Goal: Transaction & Acquisition: Purchase product/service

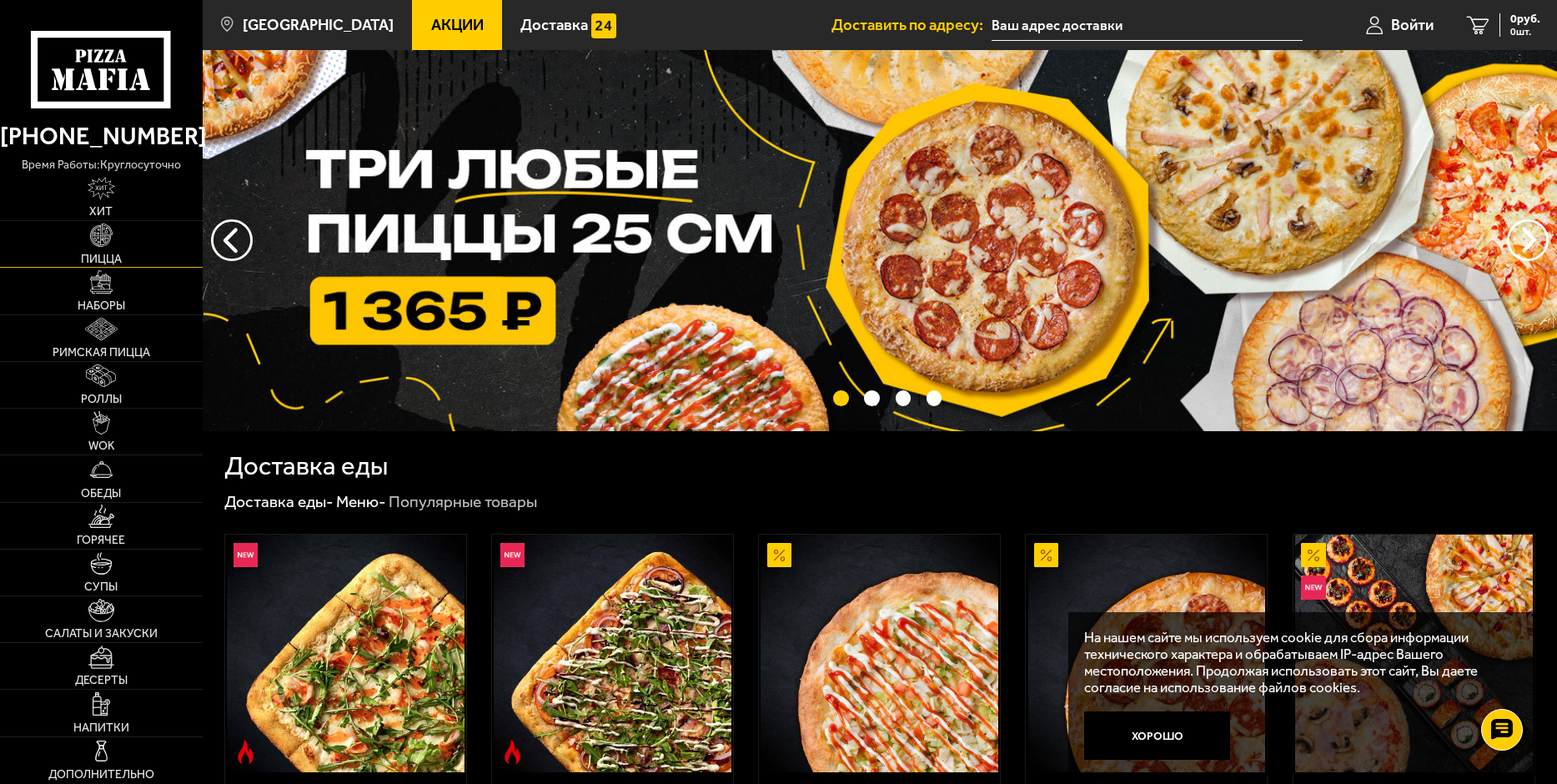
click at [94, 245] on img at bounding box center [101, 235] width 23 height 23
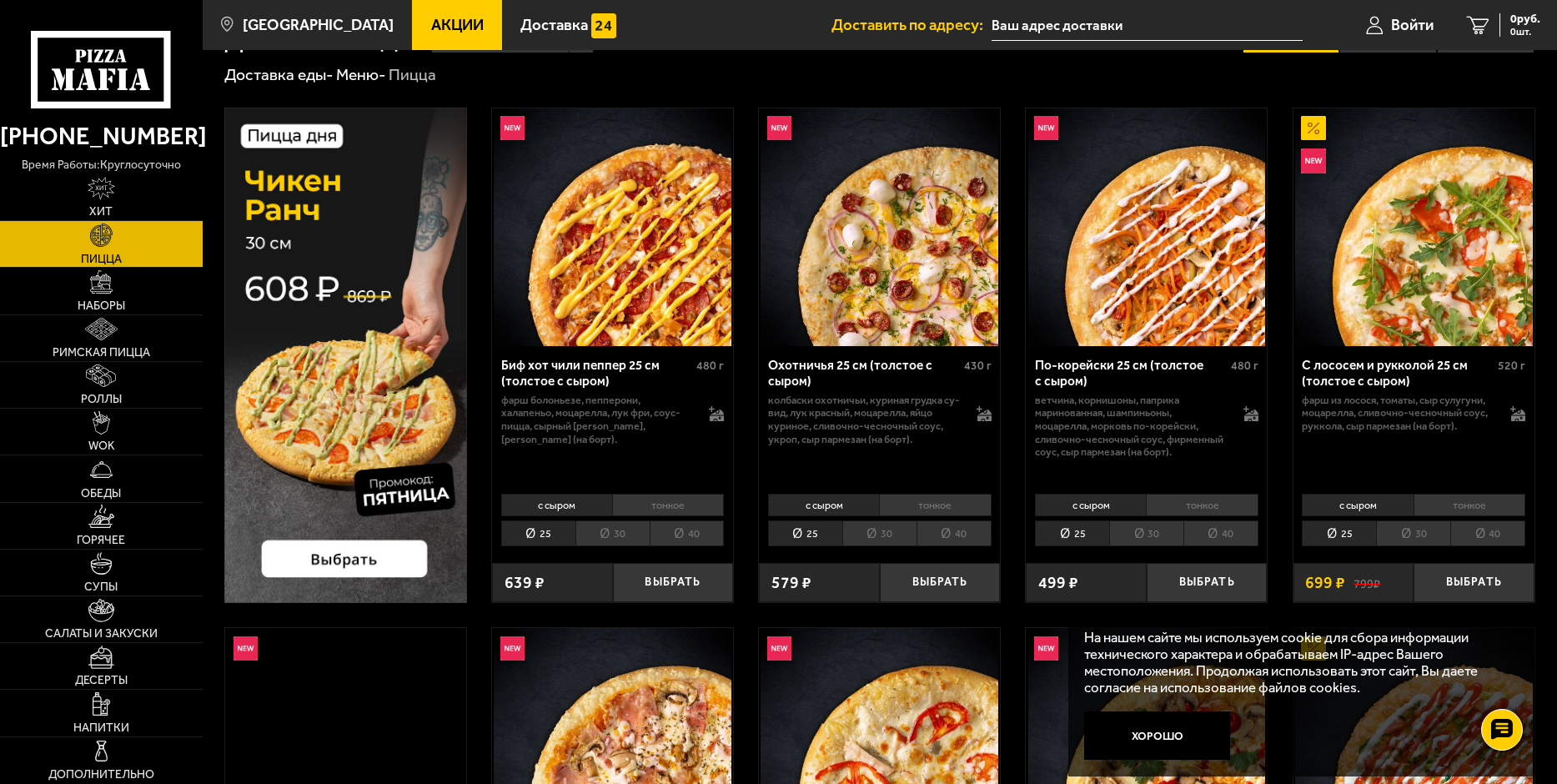
scroll to position [83, 0]
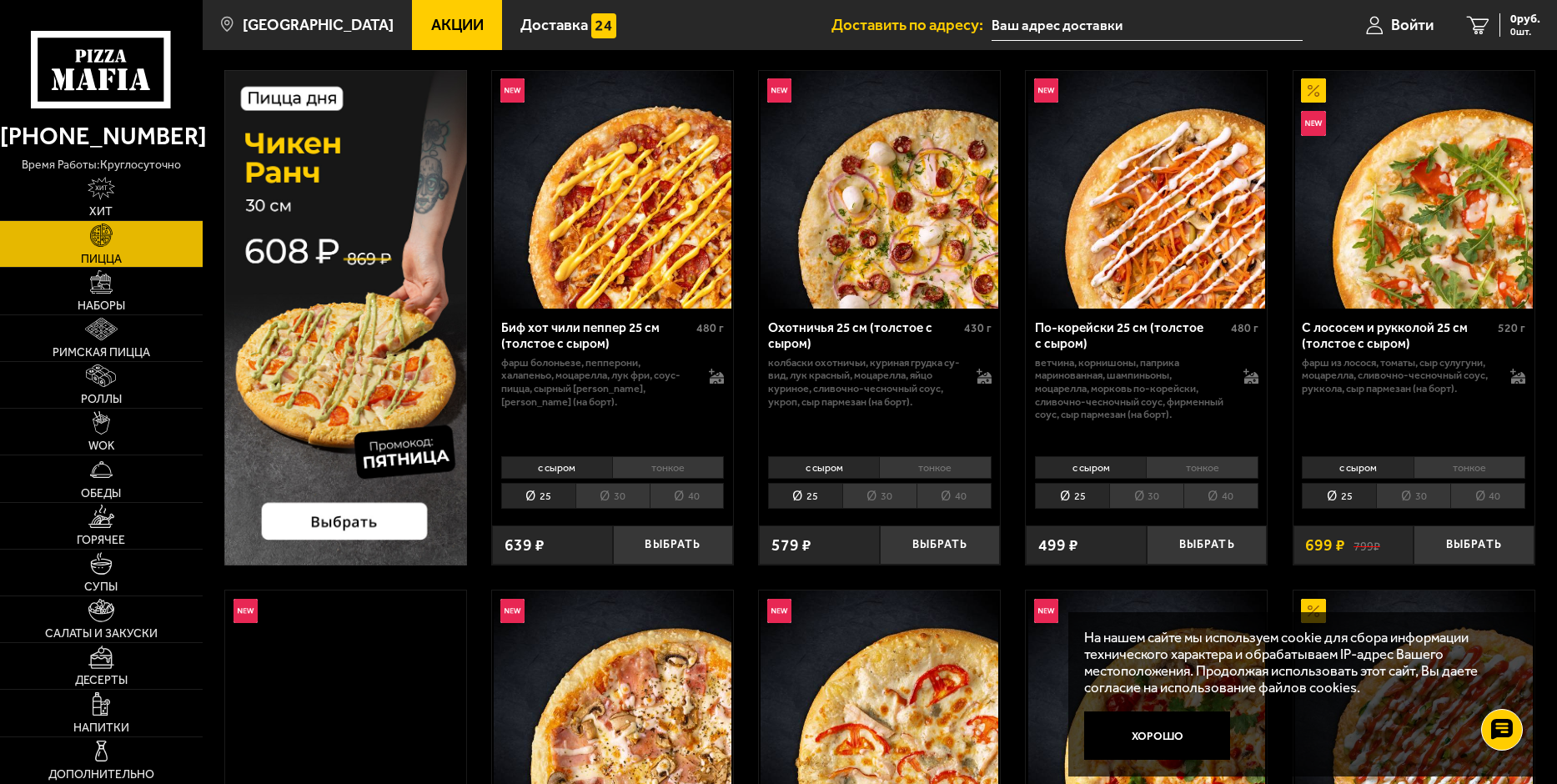
click at [1133, 254] on img at bounding box center [1147, 190] width 238 height 238
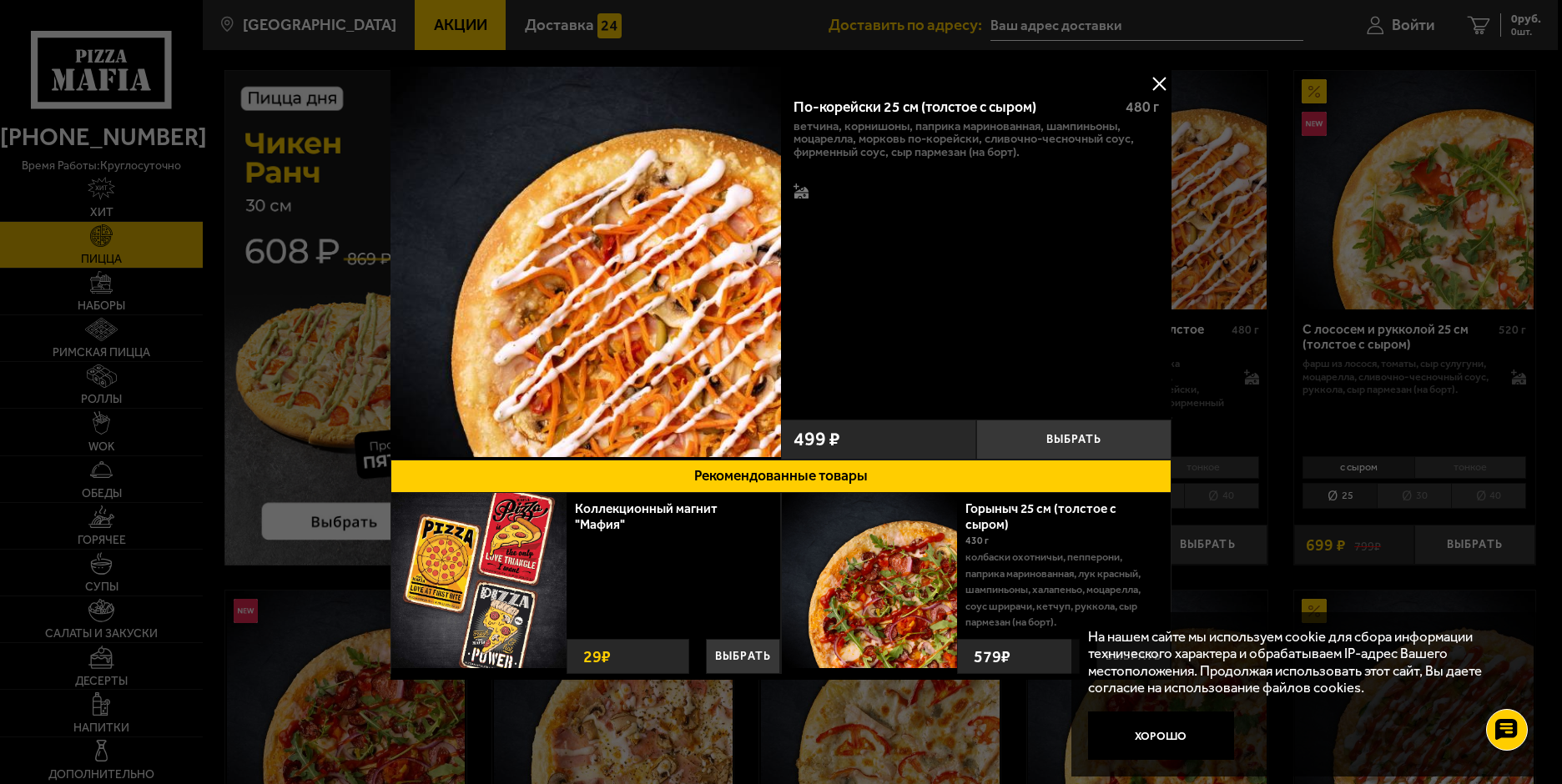
click at [1160, 83] on button at bounding box center [1159, 83] width 25 height 25
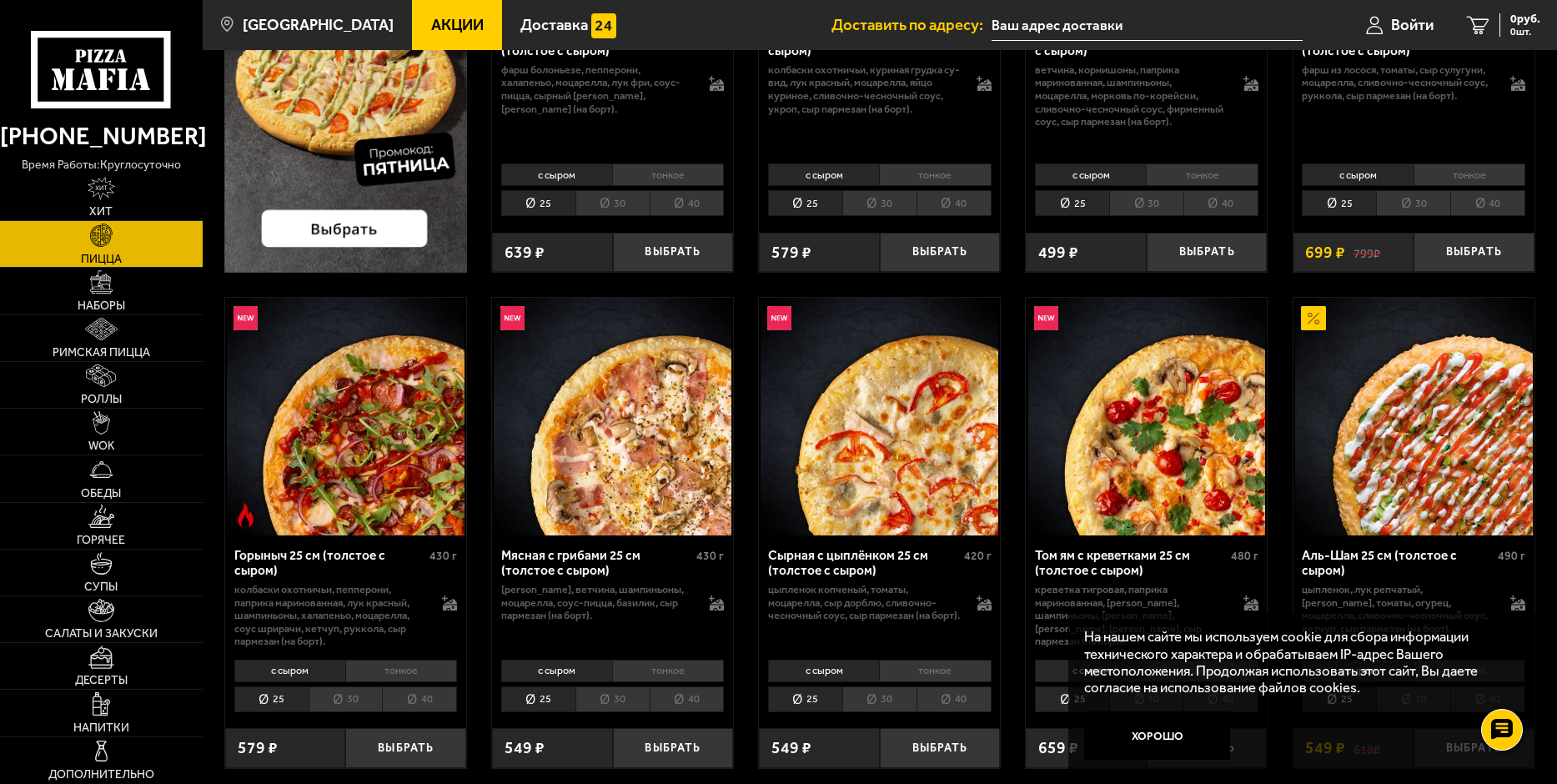
scroll to position [417, 0]
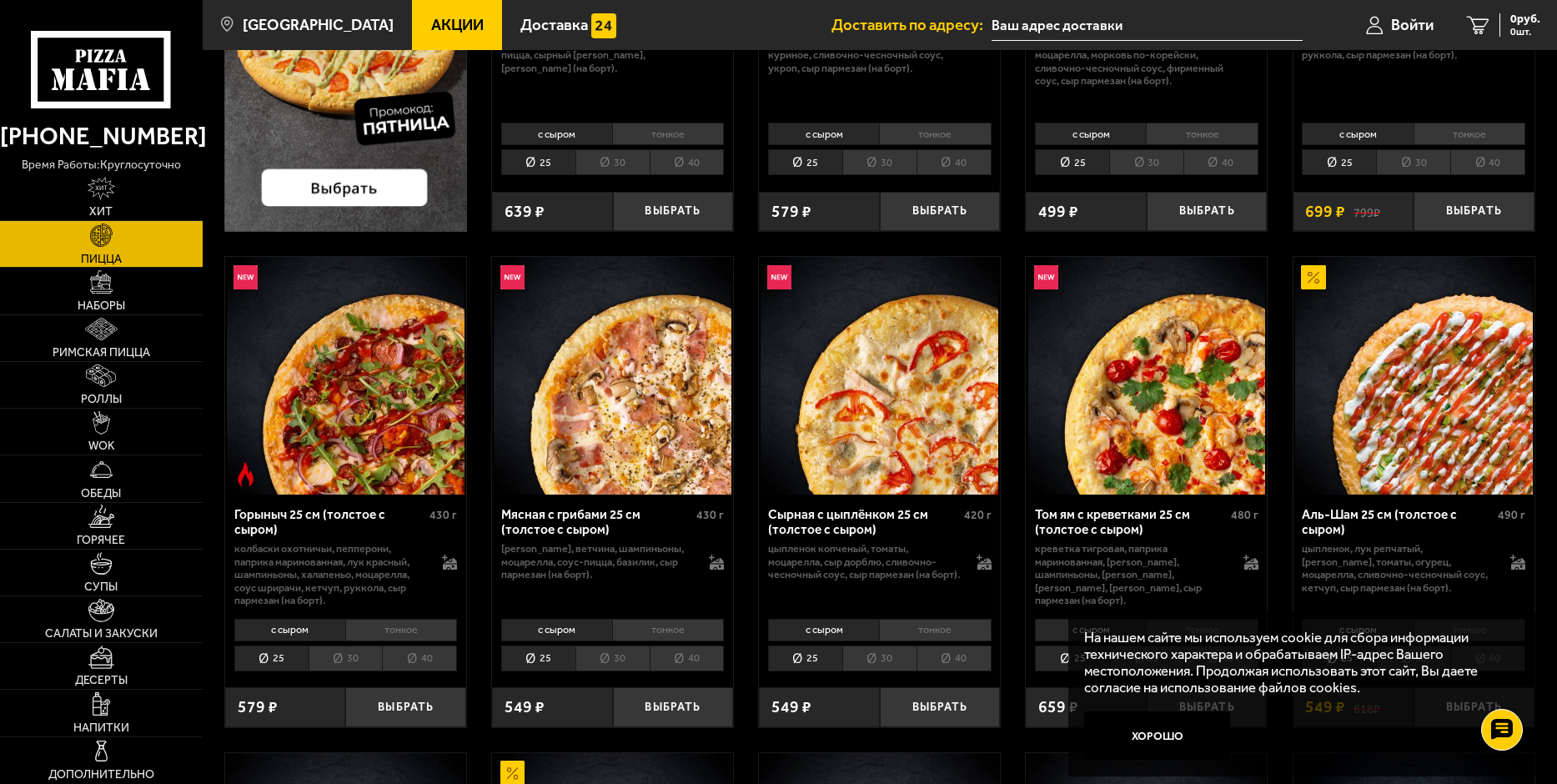
click at [323, 391] on img at bounding box center [345, 376] width 238 height 238
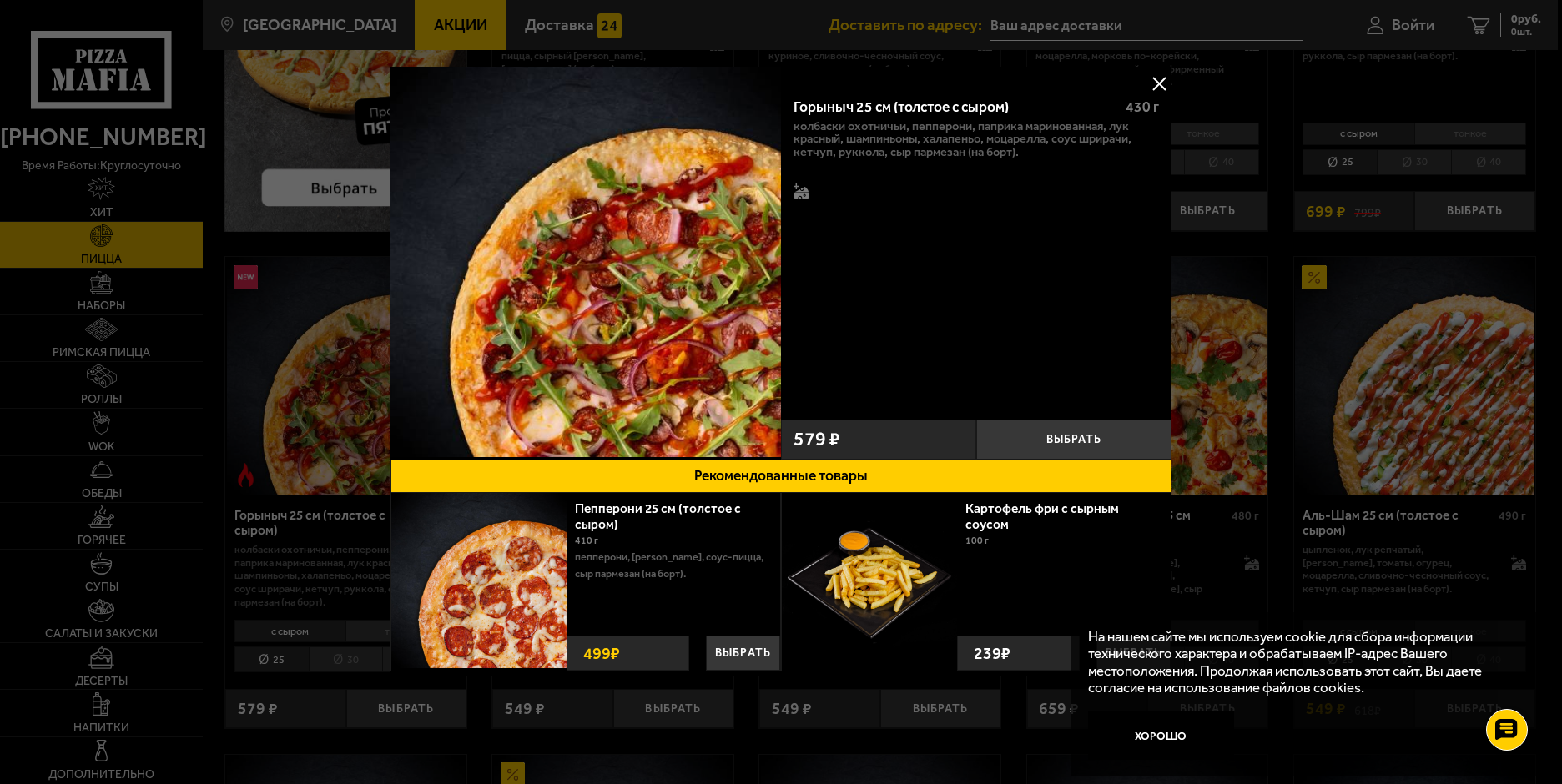
click at [1149, 86] on button at bounding box center [1159, 83] width 25 height 25
